Goal: Connect with others: Participate in discussion

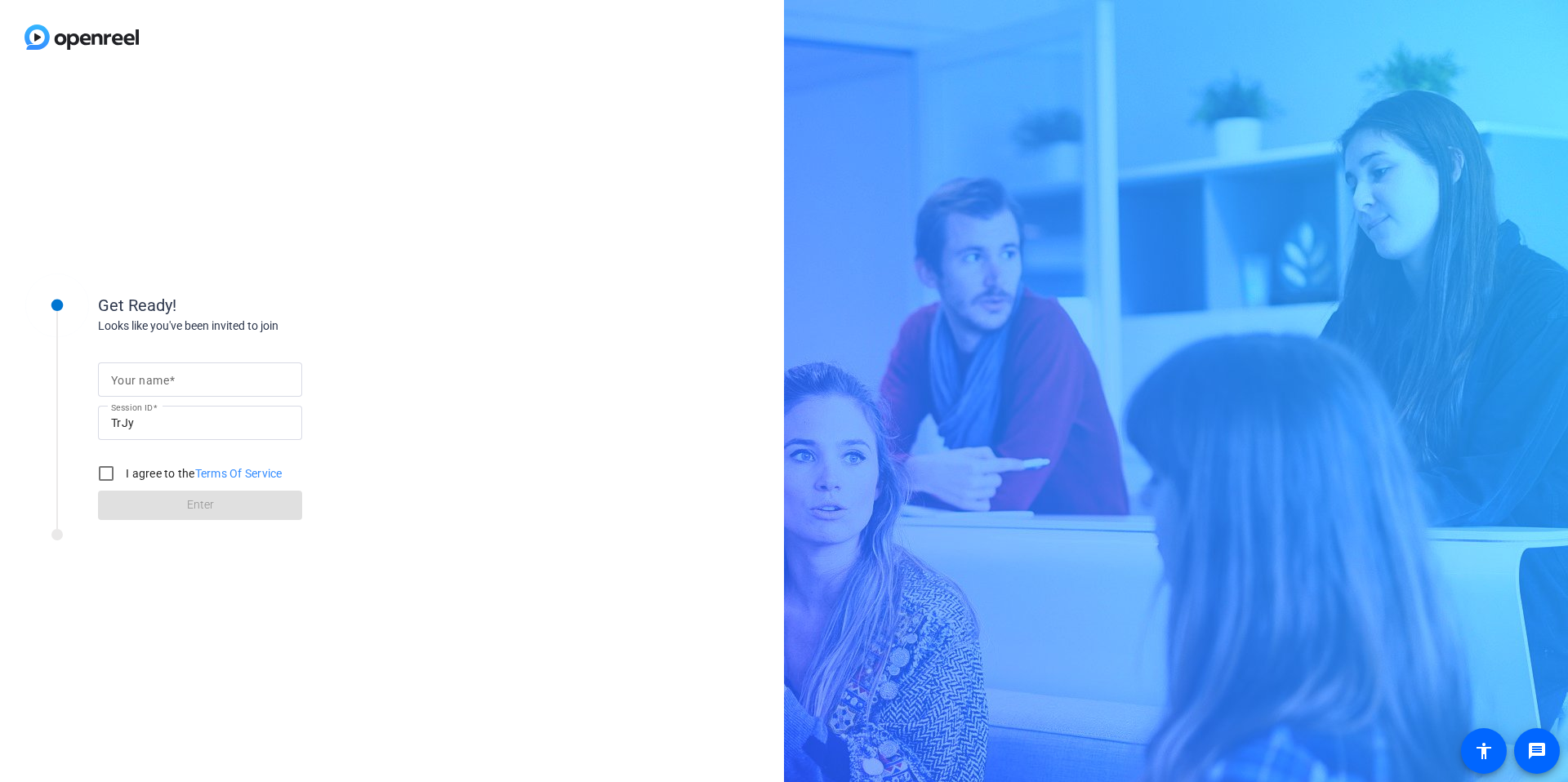
click at [185, 372] on input "Your name" at bounding box center [200, 380] width 178 height 20
type input "[PERSON_NAME]"
click at [131, 471] on label "I agree to the Terms Of Service" at bounding box center [202, 474] width 160 height 16
click at [123, 471] on input "I agree to the Terms Of Service" at bounding box center [106, 474] width 32 height 32
checkbox input "true"
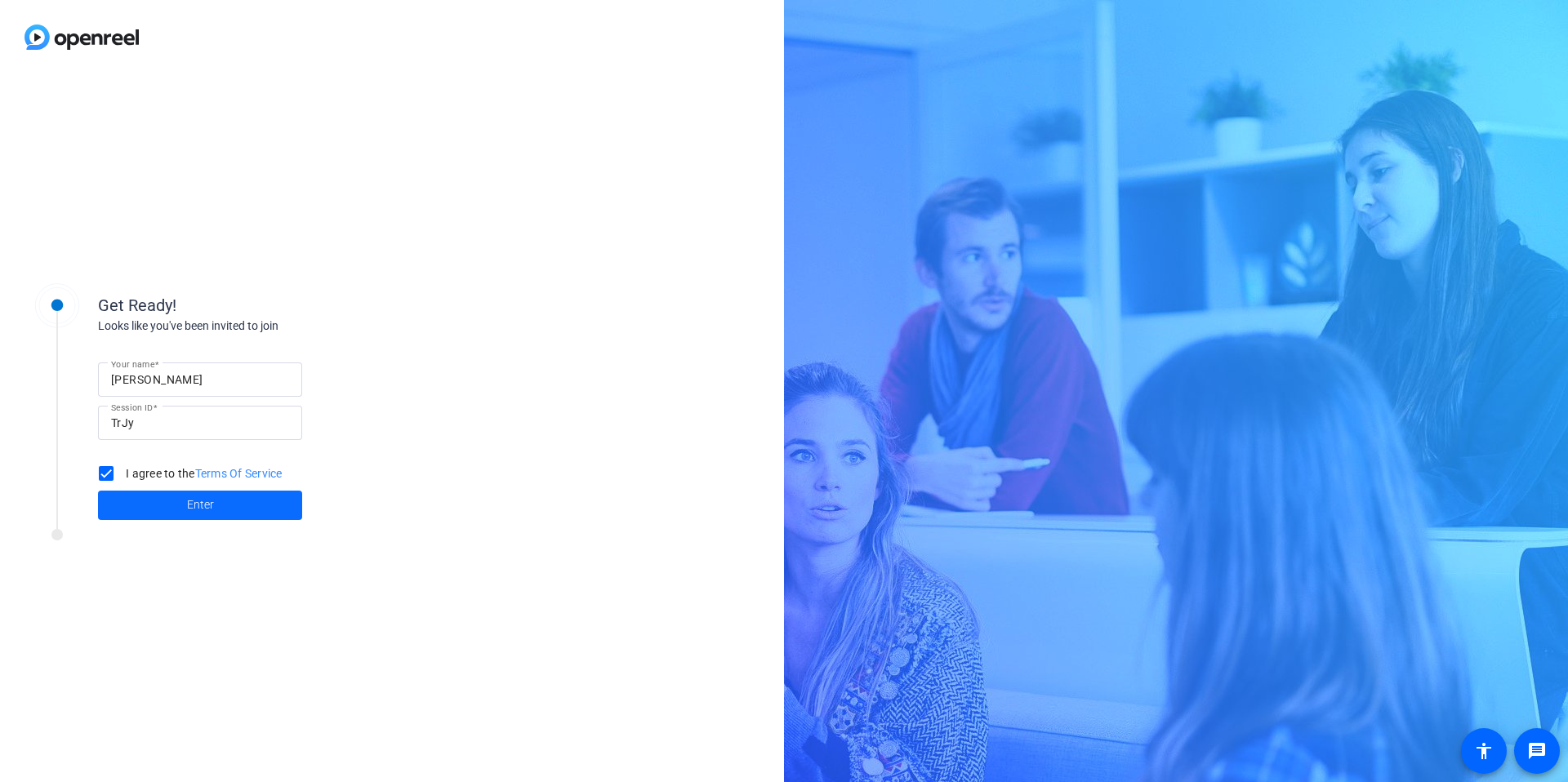
click at [150, 496] on span at bounding box center [200, 505] width 204 height 39
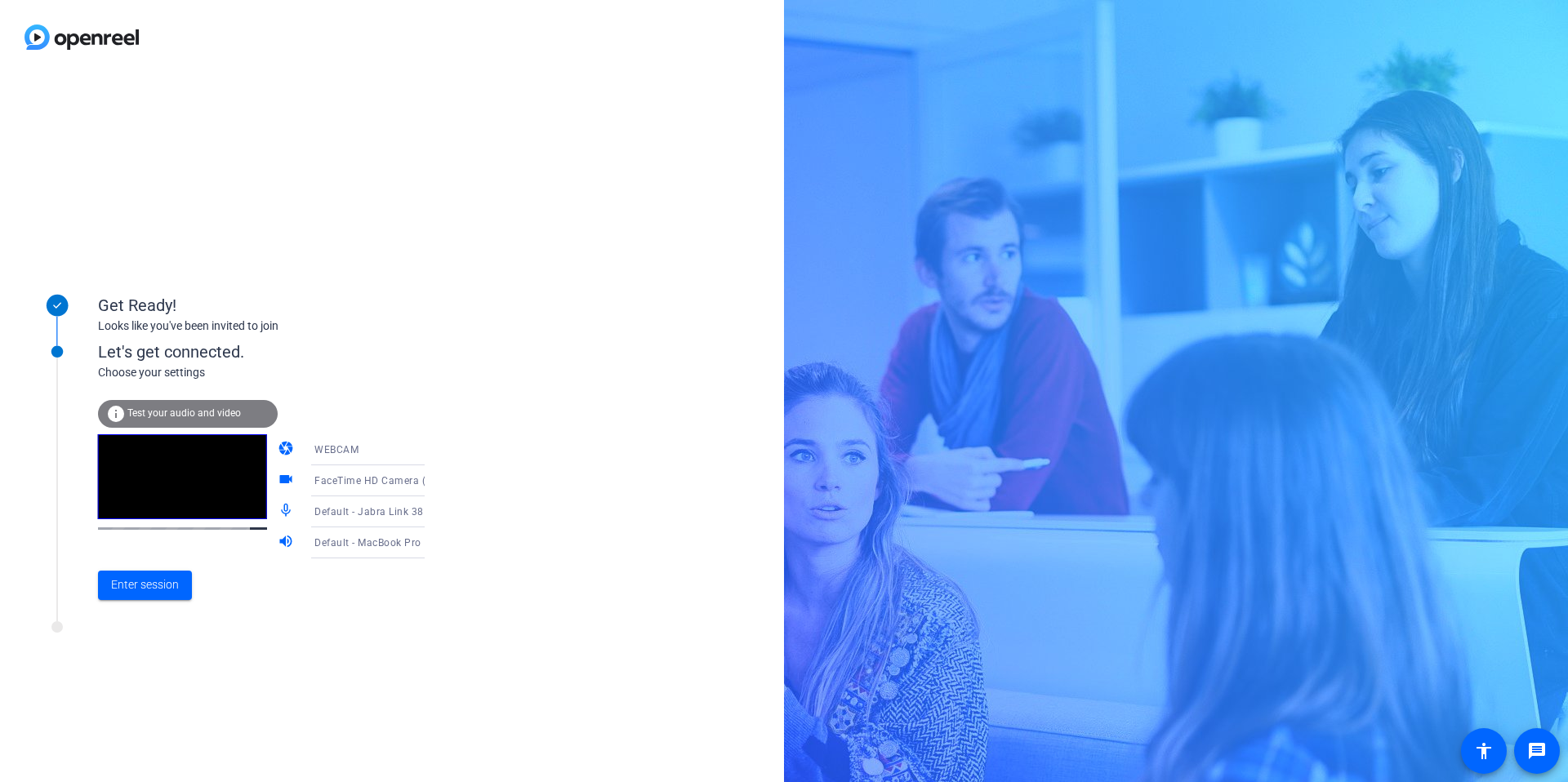
click at [379, 513] on span "Default - Jabra Link 380 (0b0e:24c8)" at bounding box center [402, 511] width 176 height 13
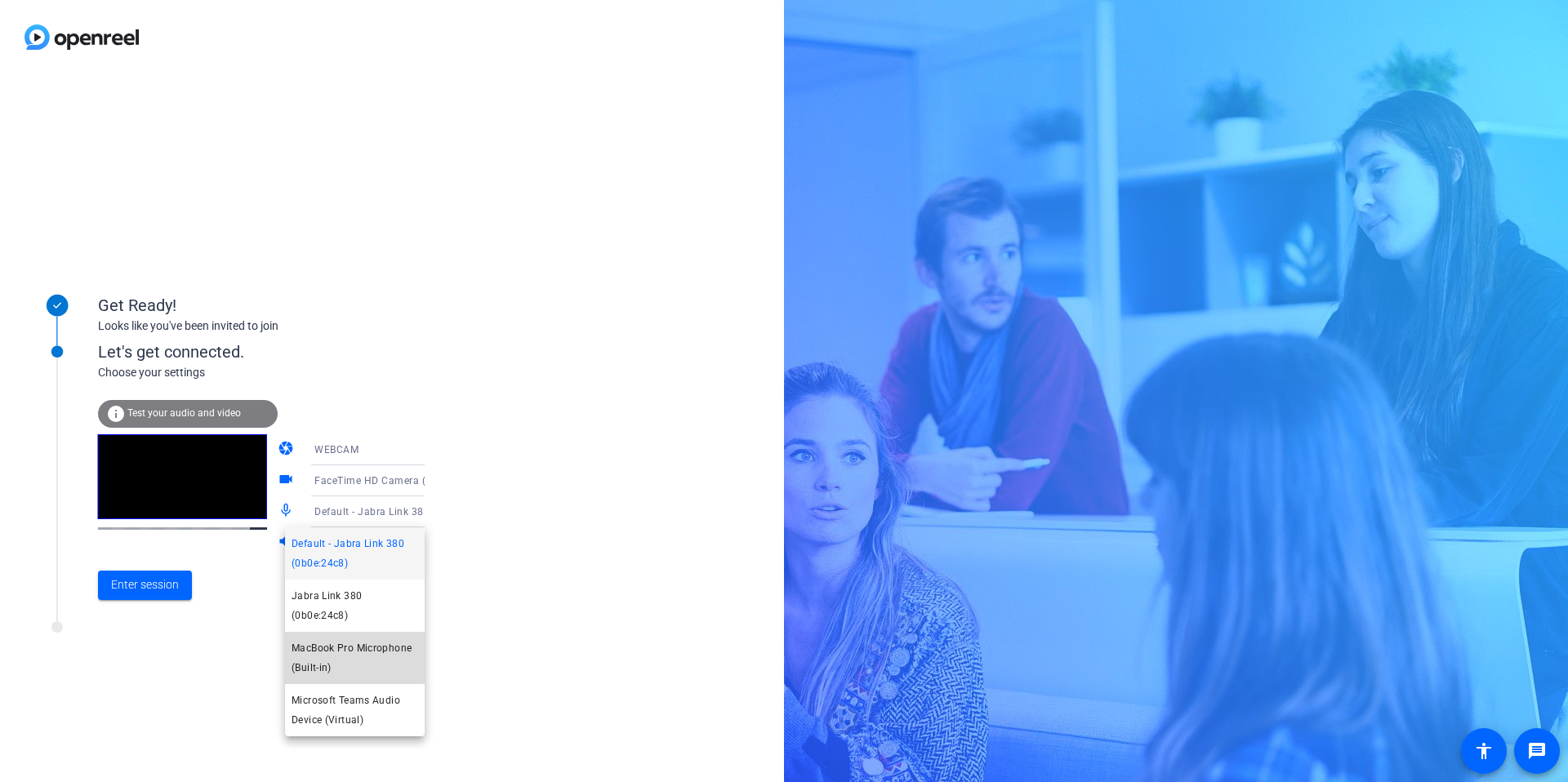
click at [375, 648] on span "MacBook Pro Microphone (Built-in)" at bounding box center [354, 658] width 126 height 39
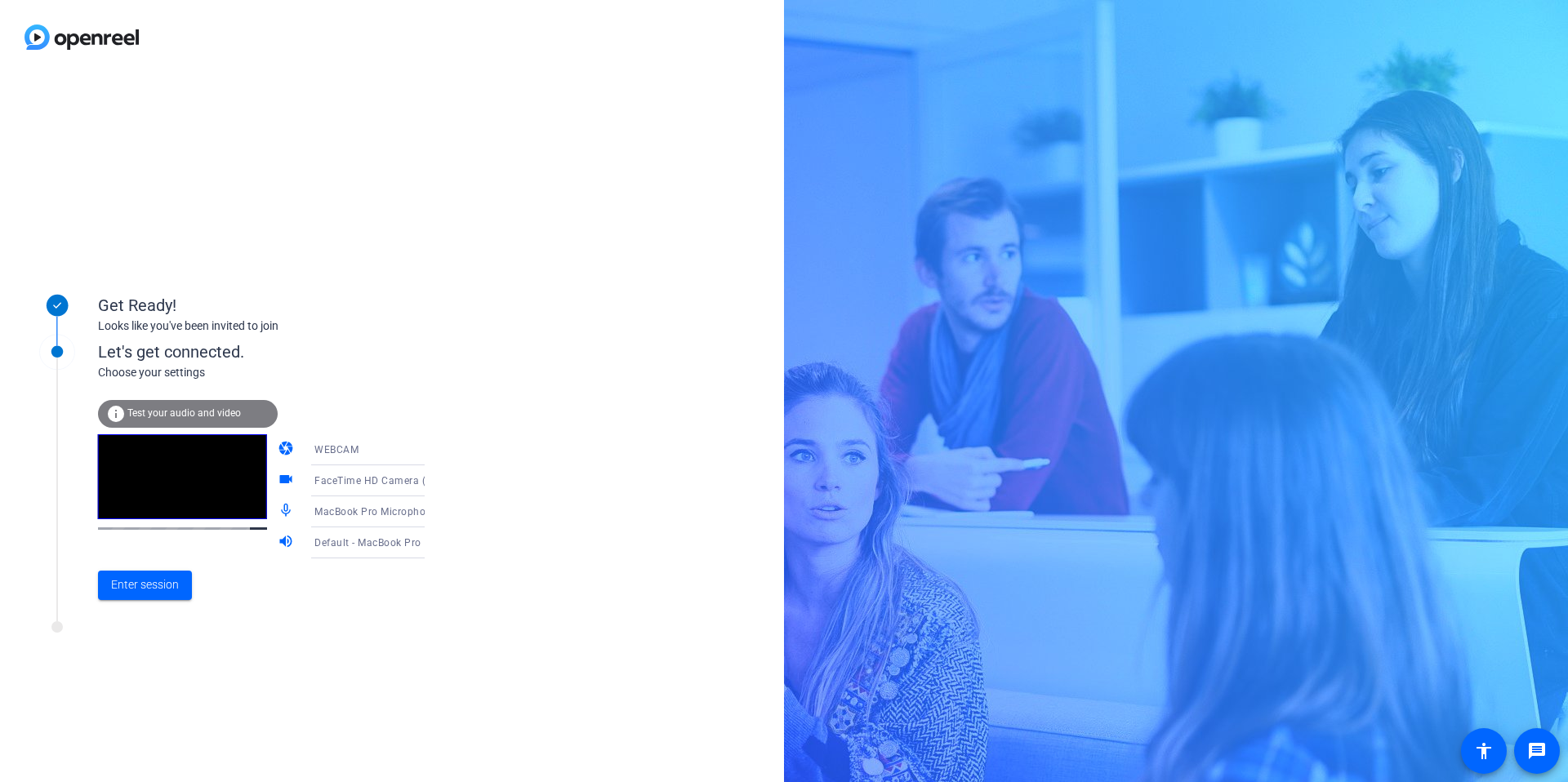
click at [153, 563] on div "Enter session" at bounding box center [278, 586] width 360 height 54
click at [185, 587] on span at bounding box center [144, 586] width 94 height 39
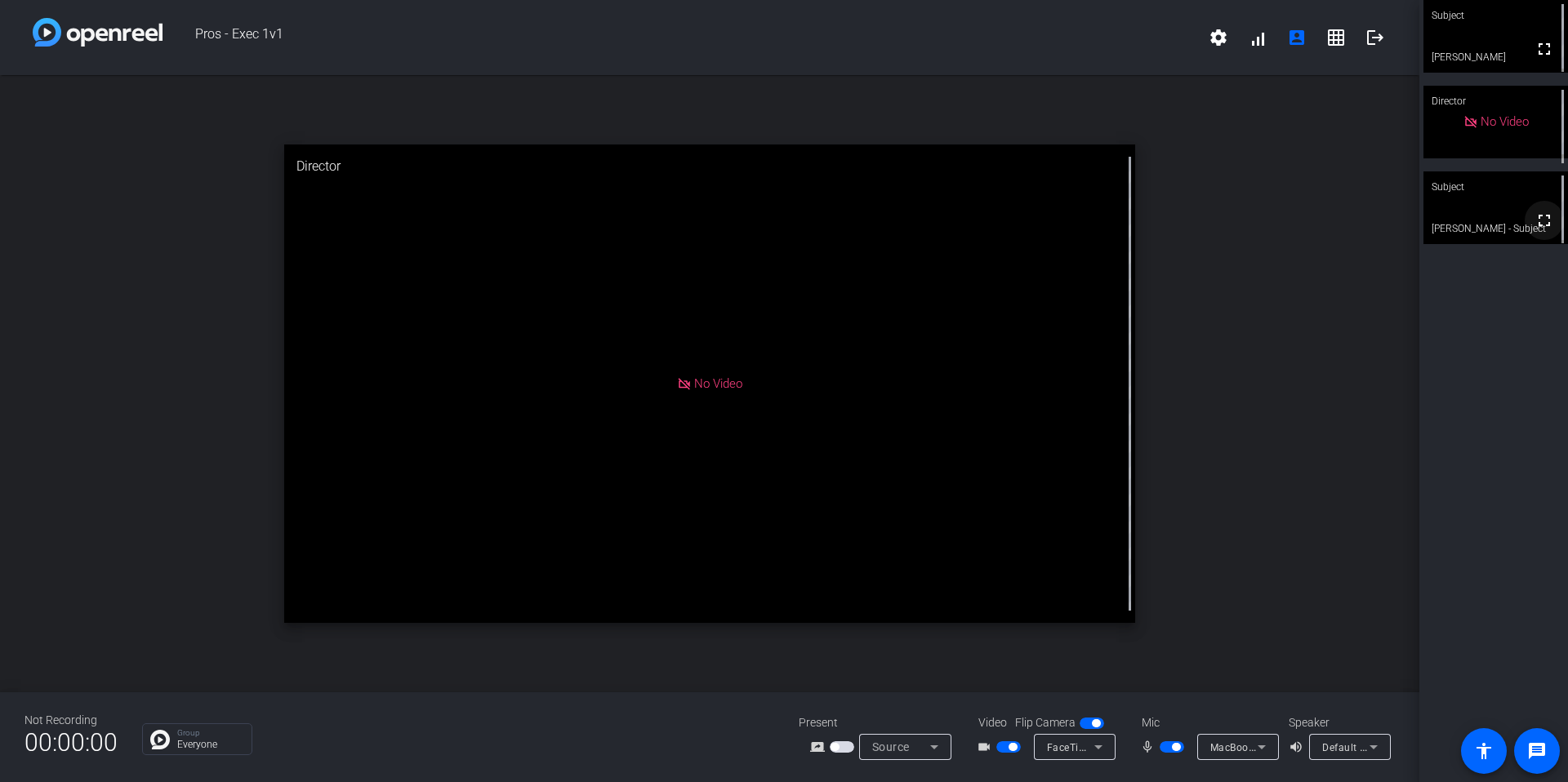
click at [1541, 222] on mat-icon "fullscreen" at bounding box center [1545, 220] width 20 height 20
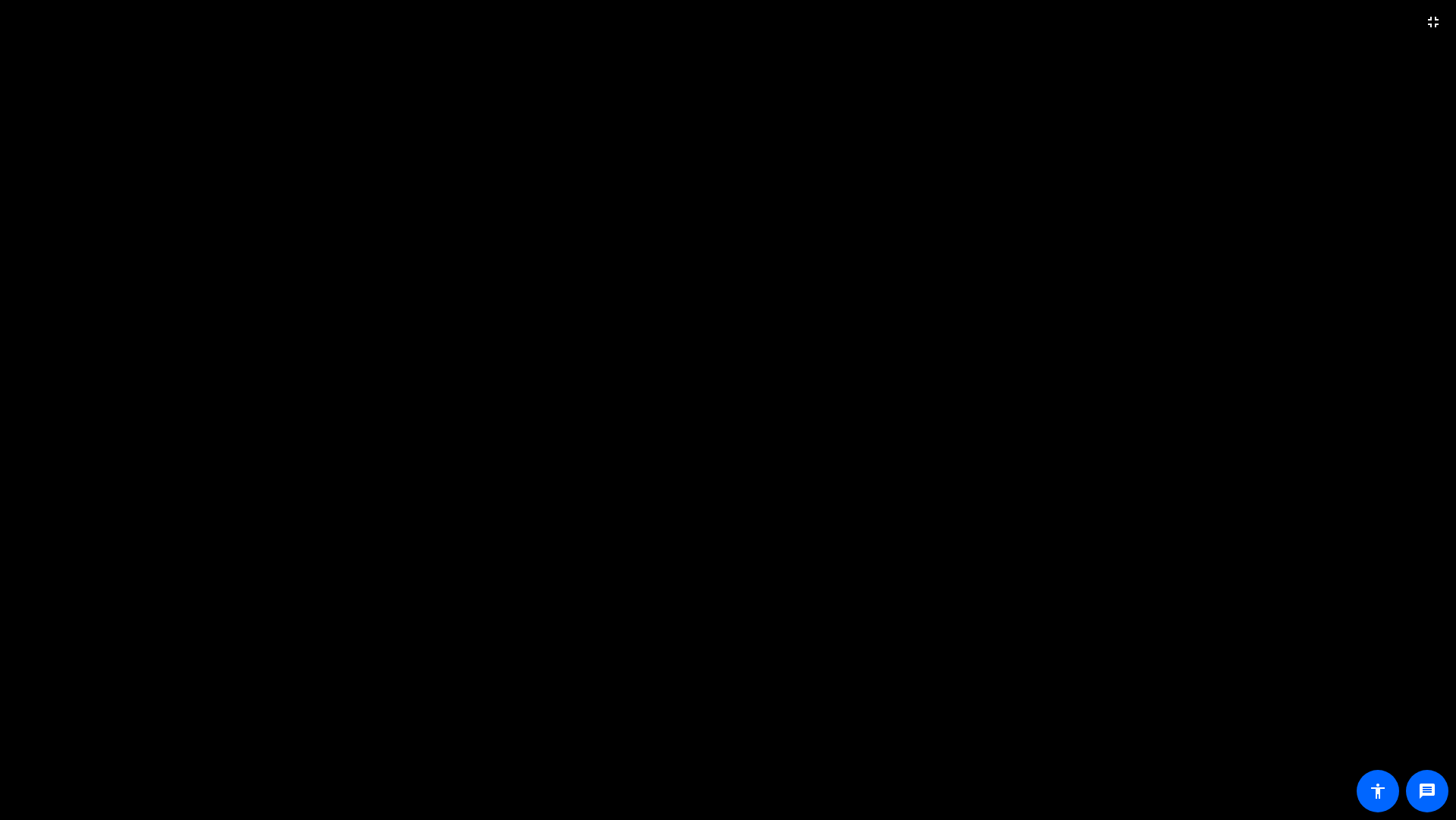
click at [1190, 336] on video at bounding box center [728, 410] width 1456 height 820
click at [1439, 23] on mat-icon "fullscreen_exit" at bounding box center [1434, 22] width 18 height 18
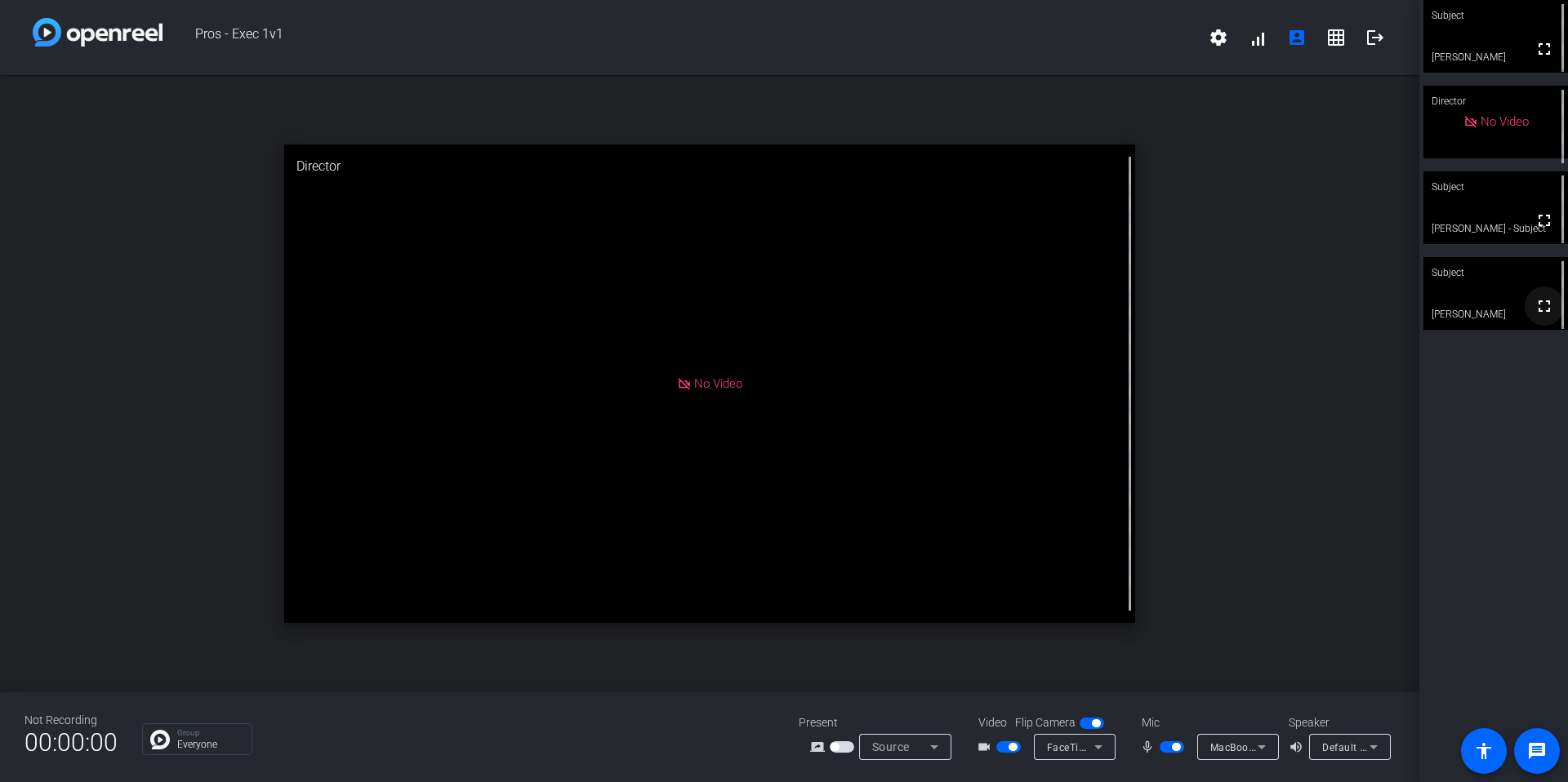
click at [1536, 316] on mat-icon "fullscreen" at bounding box center [1545, 306] width 20 height 20
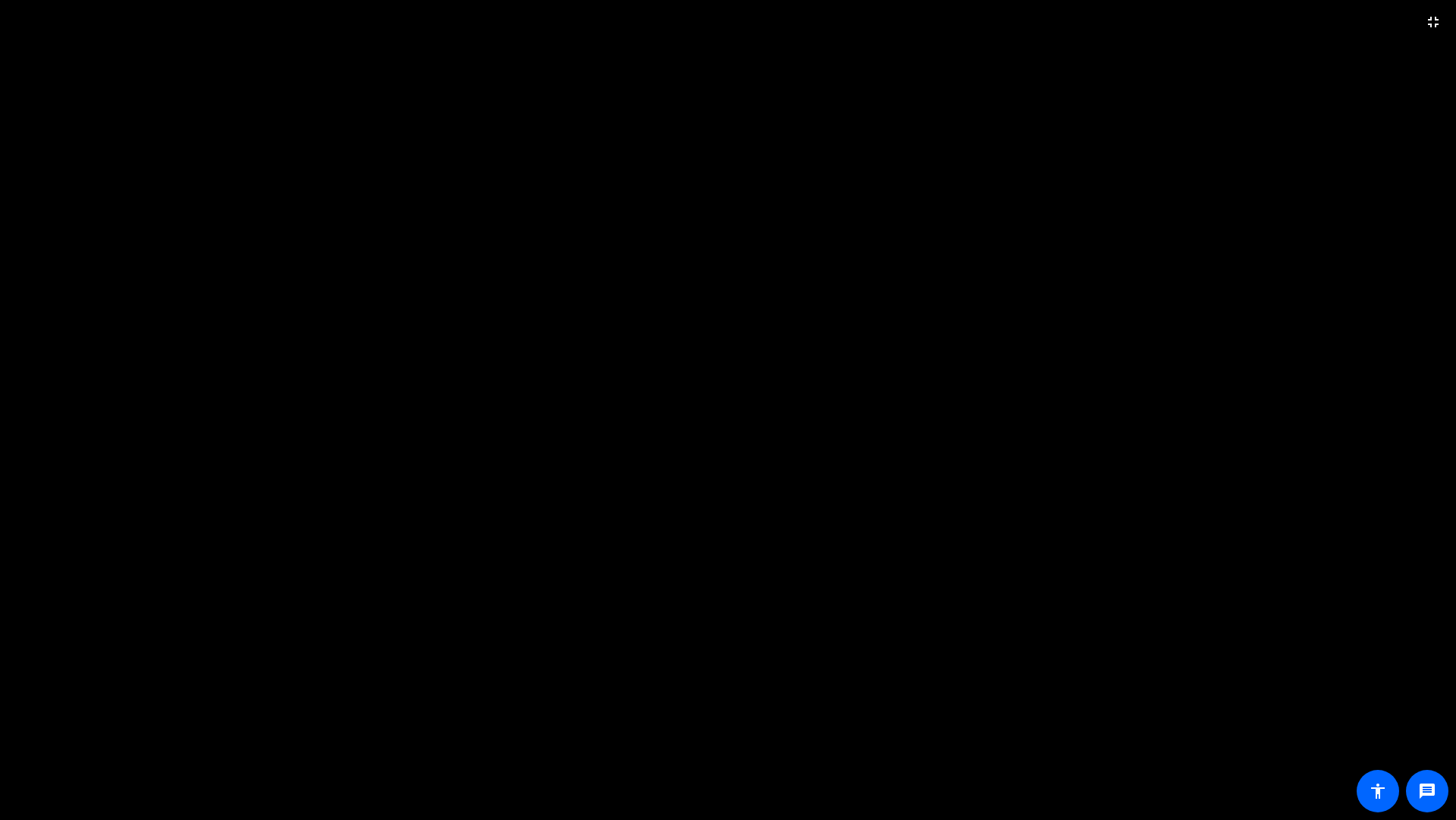
click at [1078, 595] on video at bounding box center [728, 410] width 1456 height 820
click at [1107, 472] on video at bounding box center [728, 410] width 1456 height 820
click at [1434, 23] on mat-icon "fullscreen_exit" at bounding box center [1434, 22] width 18 height 18
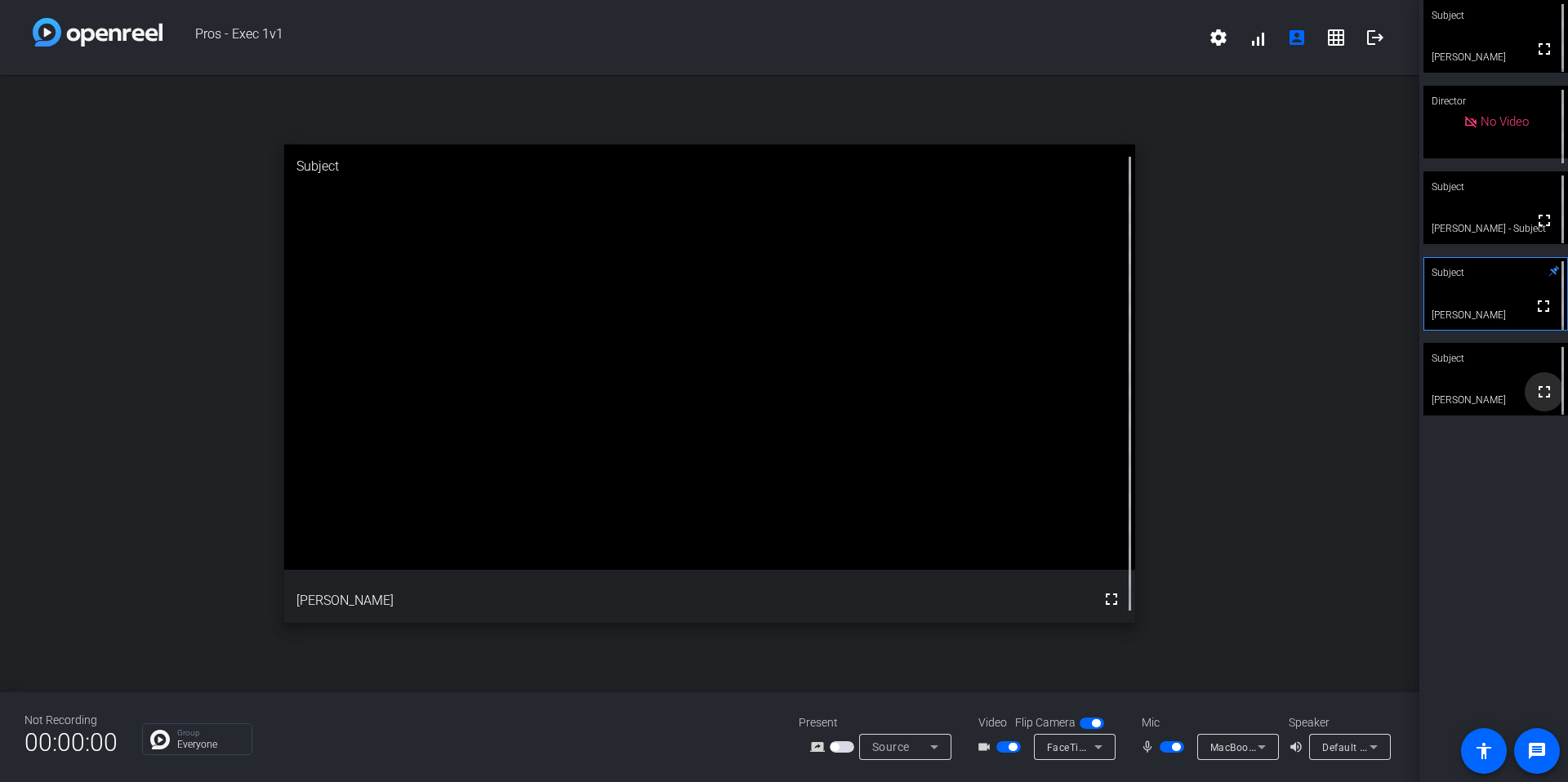
click at [1538, 393] on mat-icon "fullscreen" at bounding box center [1545, 392] width 20 height 20
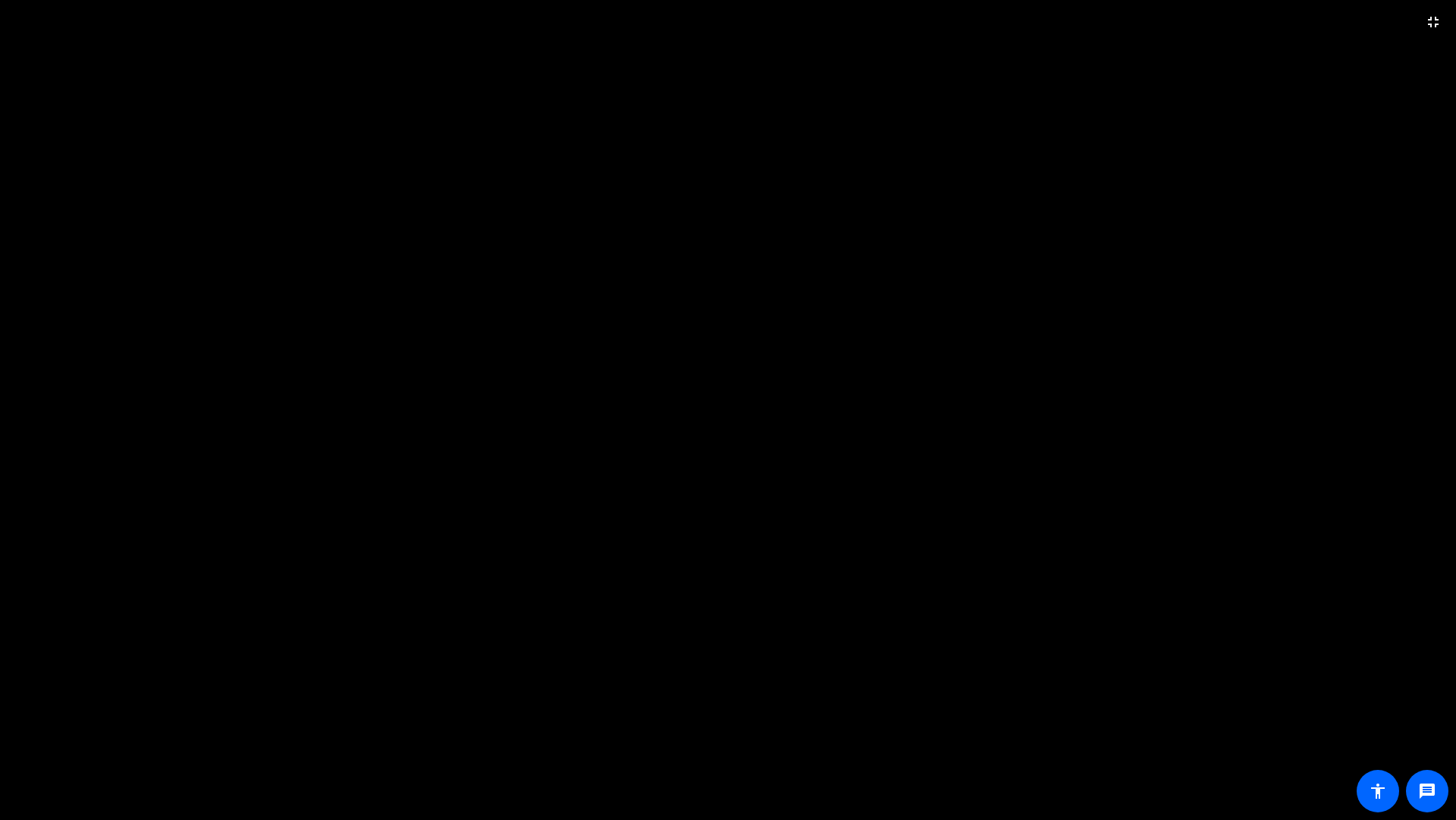
click at [1127, 629] on video at bounding box center [728, 410] width 1456 height 820
click at [861, 179] on video at bounding box center [728, 410] width 1456 height 820
click at [1450, 8] on span at bounding box center [1434, 22] width 37 height 37
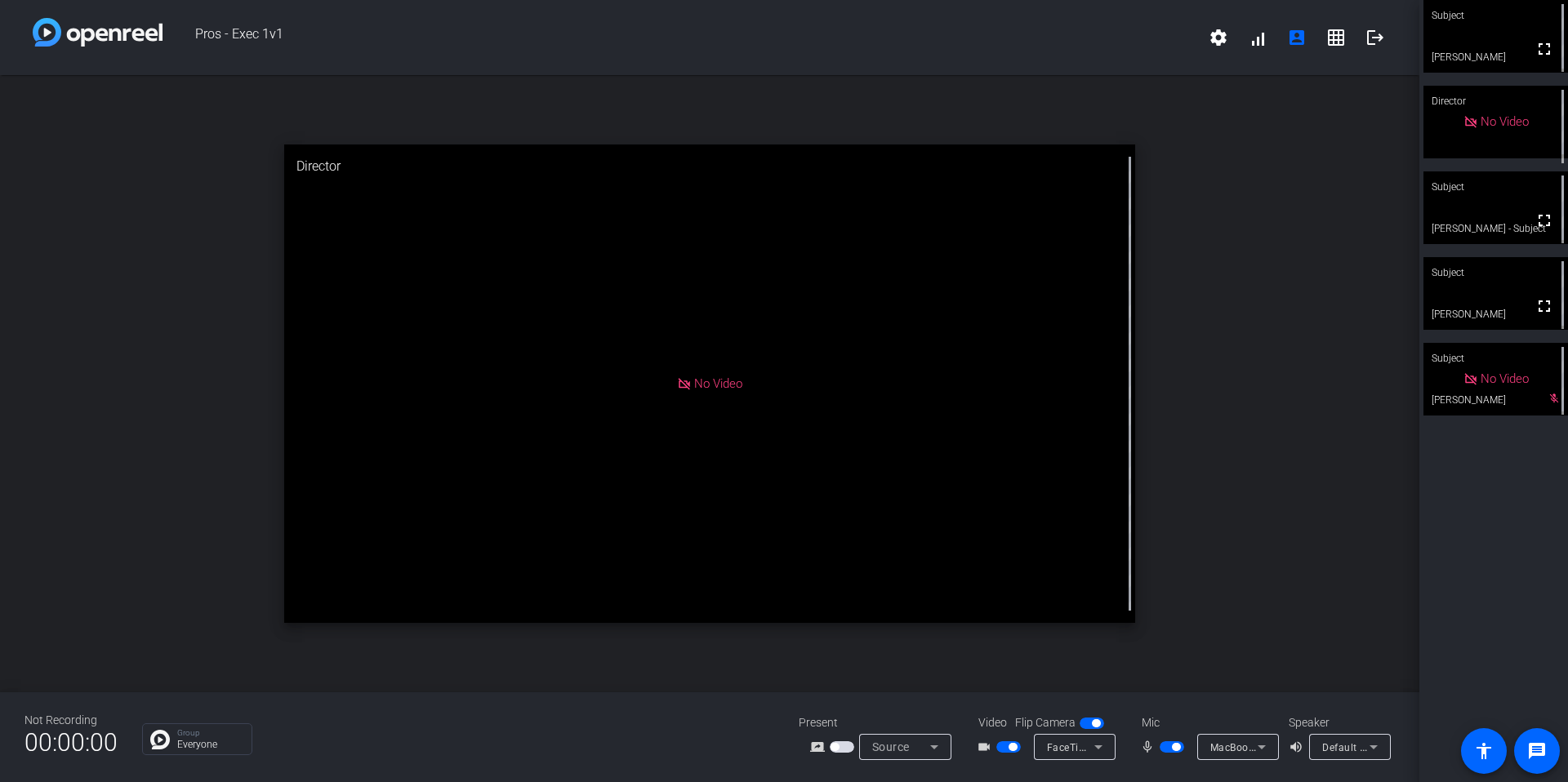
click at [1175, 745] on span "button" at bounding box center [1176, 747] width 8 height 8
click at [1167, 750] on span "button" at bounding box center [1172, 747] width 24 height 12
click at [1176, 749] on span "button" at bounding box center [1176, 747] width 8 height 8
click at [1017, 749] on span "button" at bounding box center [1008, 747] width 24 height 12
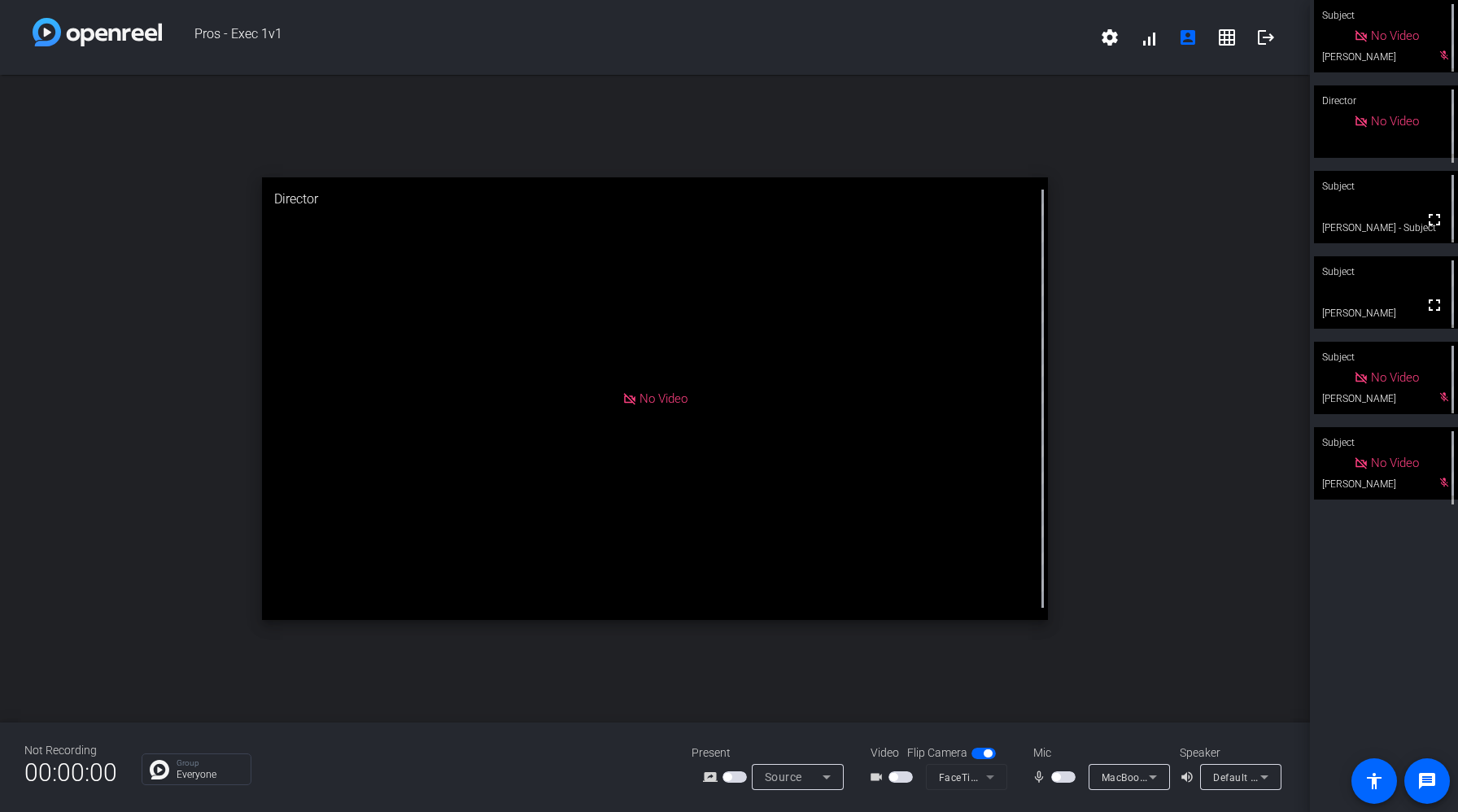
click at [893, 773] on span "button" at bounding box center [892, 776] width 8 height 8
click at [1056, 775] on span "button" at bounding box center [1056, 776] width 8 height 8
